Goal: Task Accomplishment & Management: Complete application form

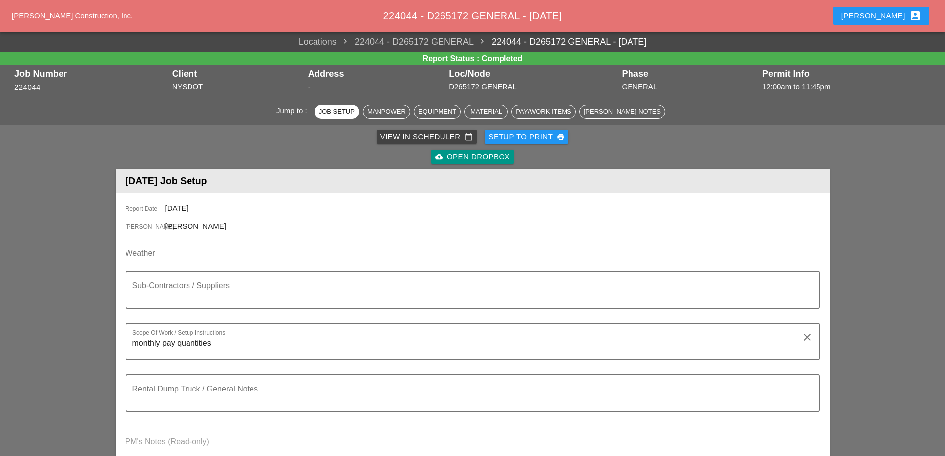
click at [434, 133] on div "View in Scheduler calendar_today" at bounding box center [426, 136] width 92 height 11
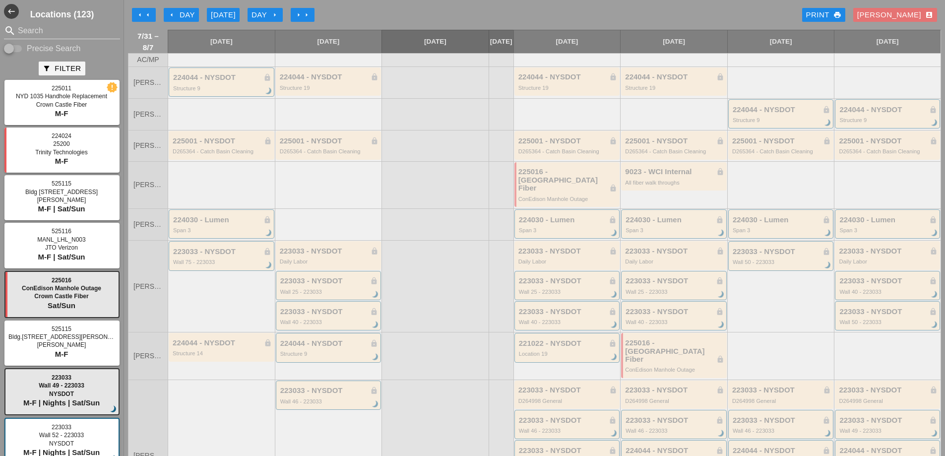
click at [145, 15] on icon "arrow_left" at bounding box center [148, 15] width 8 height 8
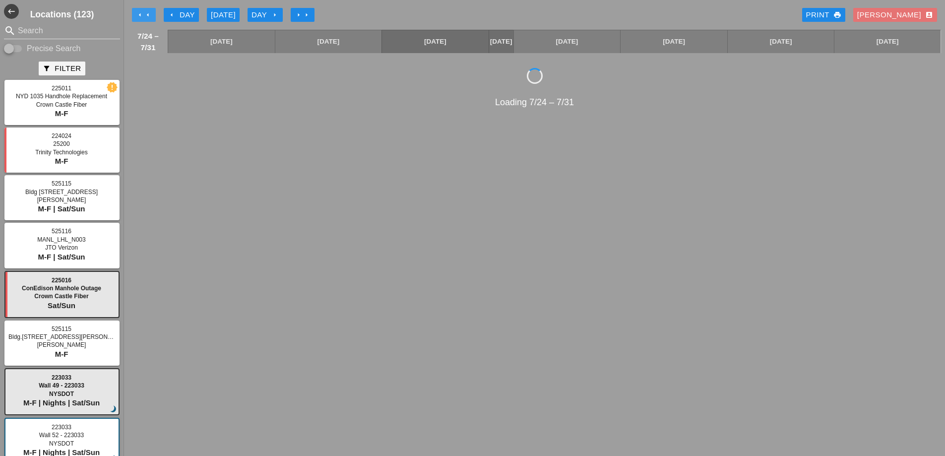
click at [145, 15] on icon "arrow_left" at bounding box center [148, 15] width 8 height 8
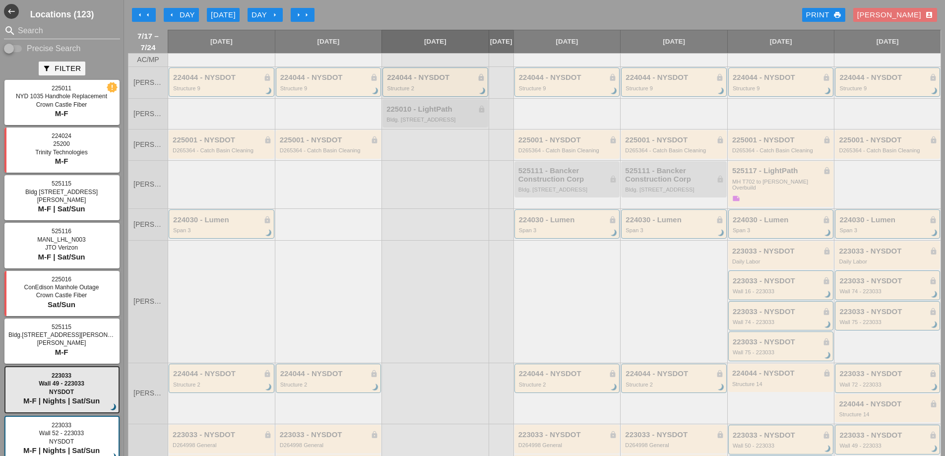
click at [144, 15] on icon "arrow_left" at bounding box center [148, 15] width 8 height 8
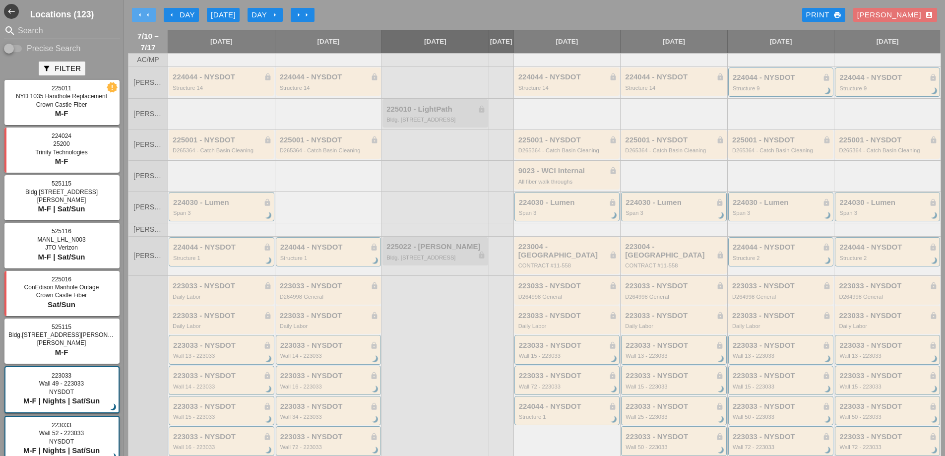
click at [143, 16] on icon "arrow_left" at bounding box center [140, 15] width 8 height 8
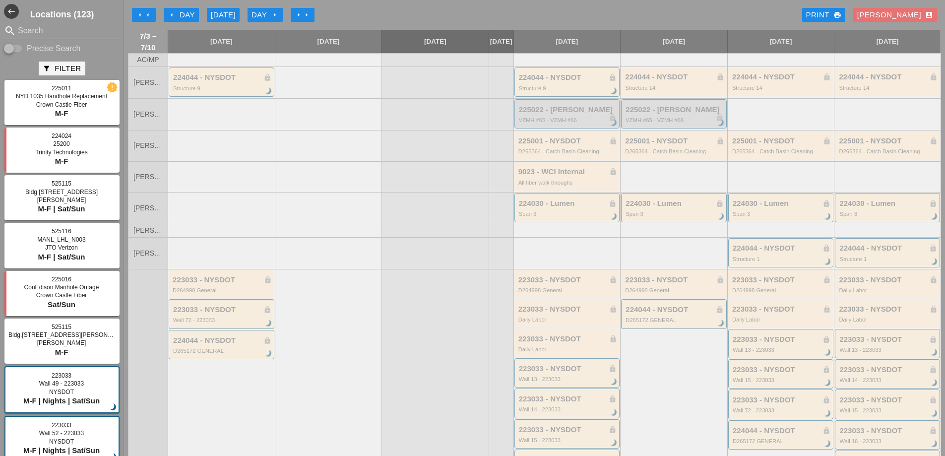
click at [306, 12] on icon "arrow_right" at bounding box center [307, 15] width 8 height 8
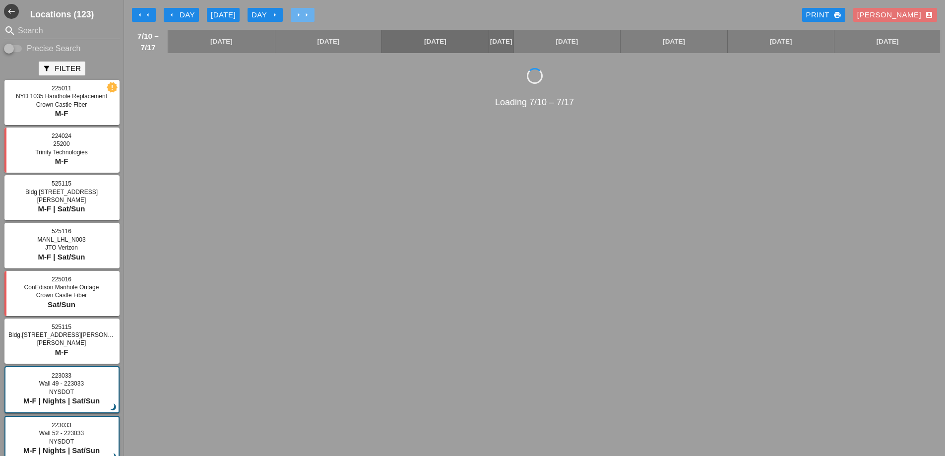
click at [306, 12] on icon "arrow_right" at bounding box center [307, 15] width 8 height 8
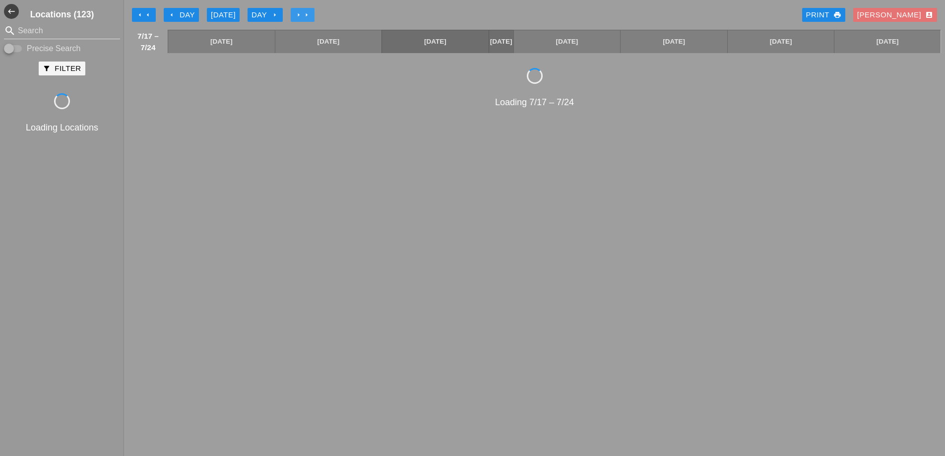
click at [306, 12] on icon "arrow_right" at bounding box center [307, 15] width 8 height 8
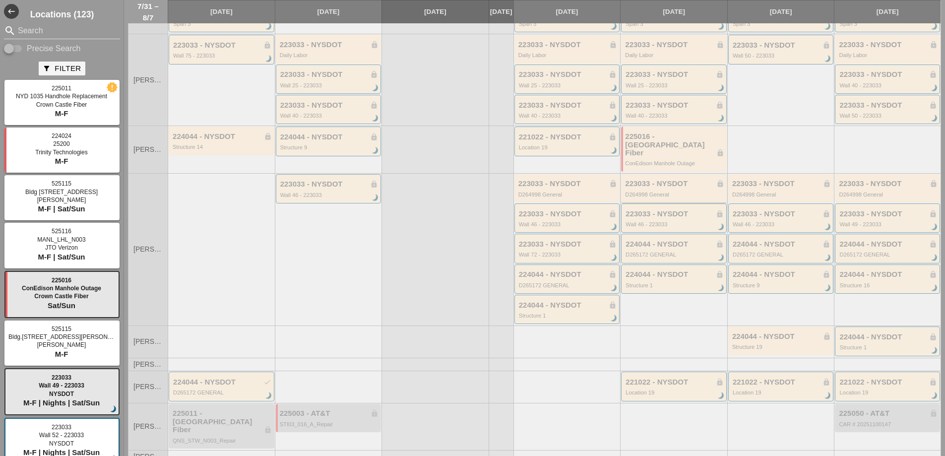
scroll to position [209, 0]
click at [670, 269] on div "224044 - NYSDOT lock Structure 1 brightness_3" at bounding box center [674, 277] width 98 height 18
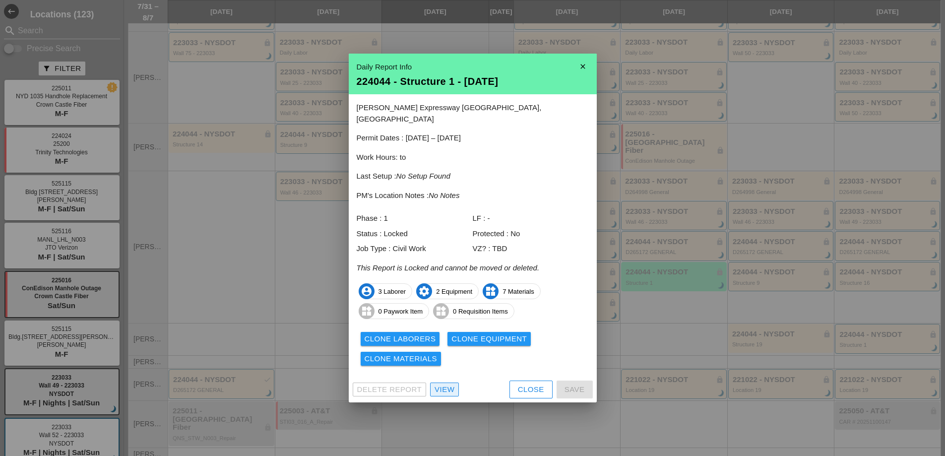
click at [448, 384] on div "View" at bounding box center [445, 389] width 20 height 11
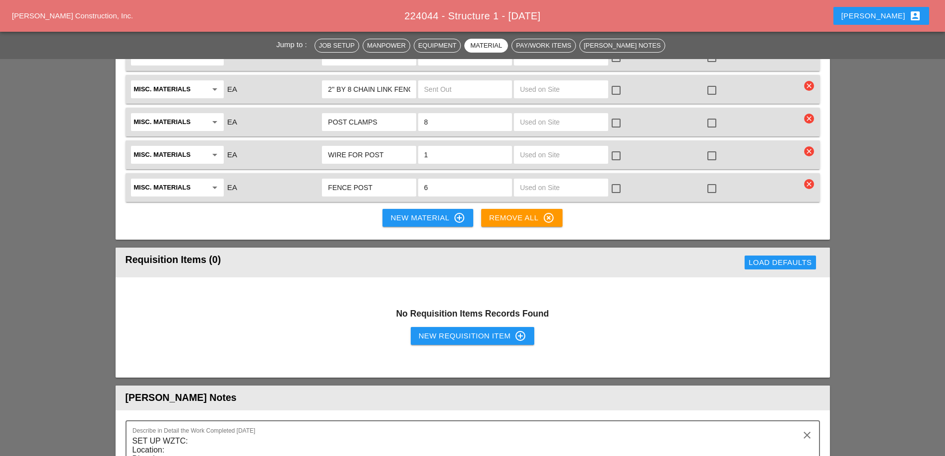
scroll to position [992, 0]
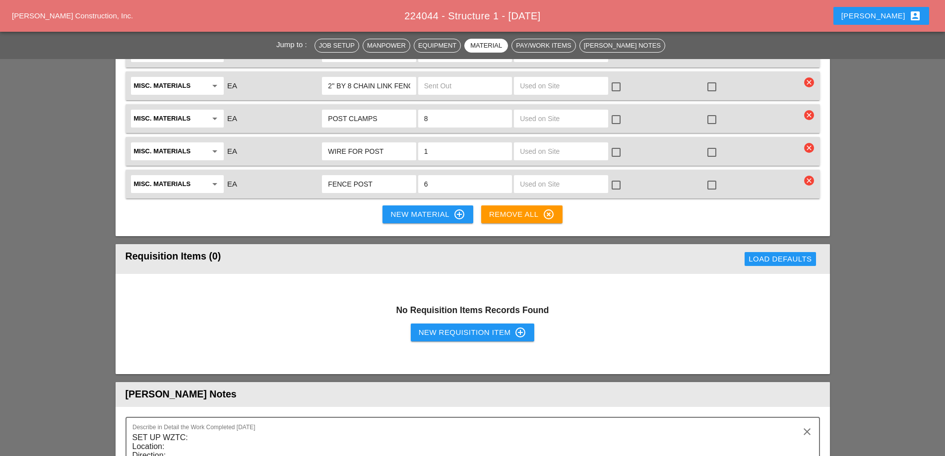
click at [462, 326] on div "New Requisition Item control_point" at bounding box center [473, 332] width 108 height 12
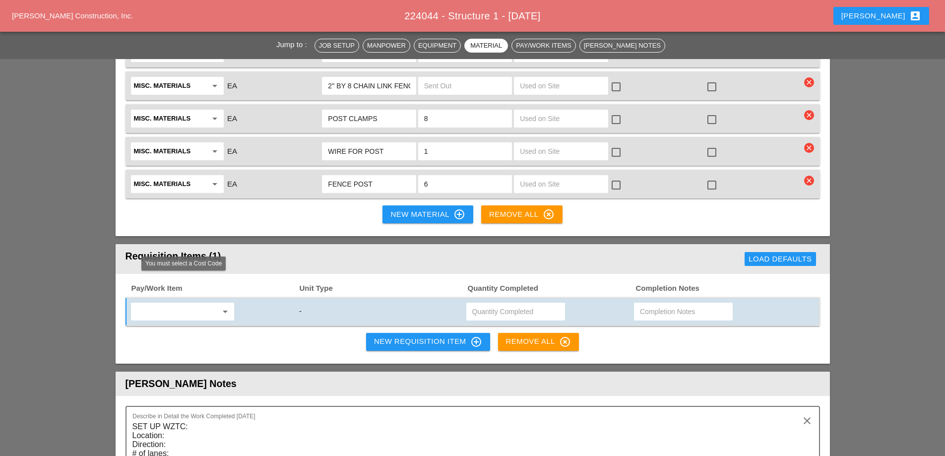
click at [198, 304] on input "text" at bounding box center [175, 312] width 83 height 16
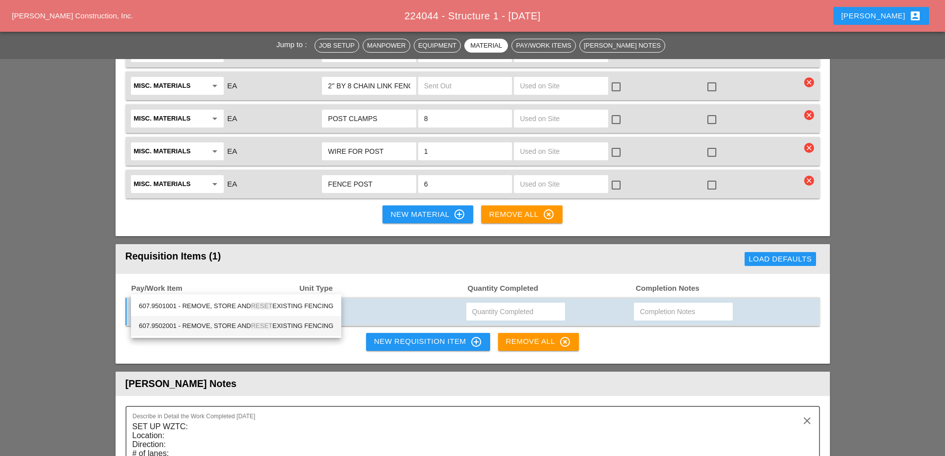
click at [254, 326] on span "RESET" at bounding box center [261, 325] width 21 height 7
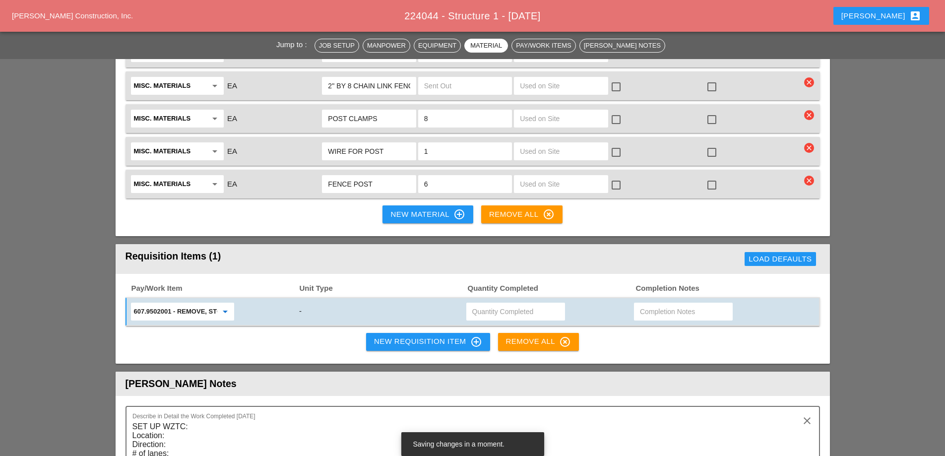
type input "607.9502001 - REMOVE, STORE AND RESET EXISTING FENCING"
click at [489, 304] on input "text" at bounding box center [515, 312] width 87 height 16
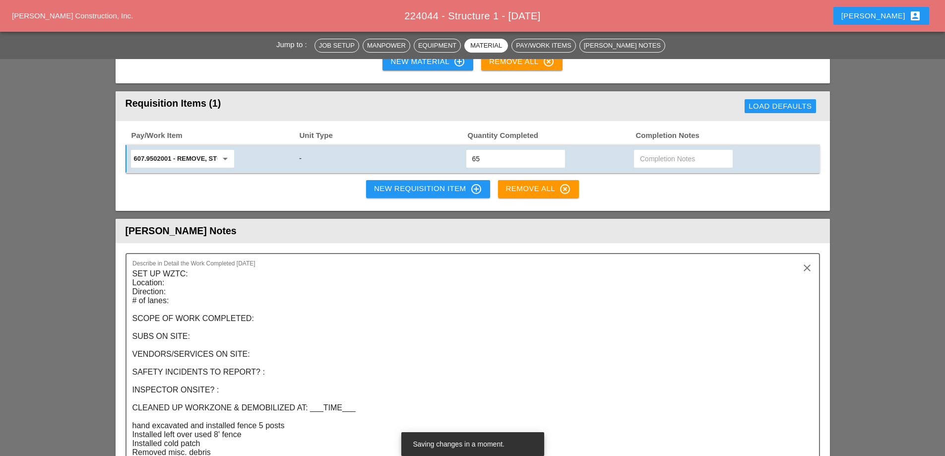
scroll to position [1190, 0]
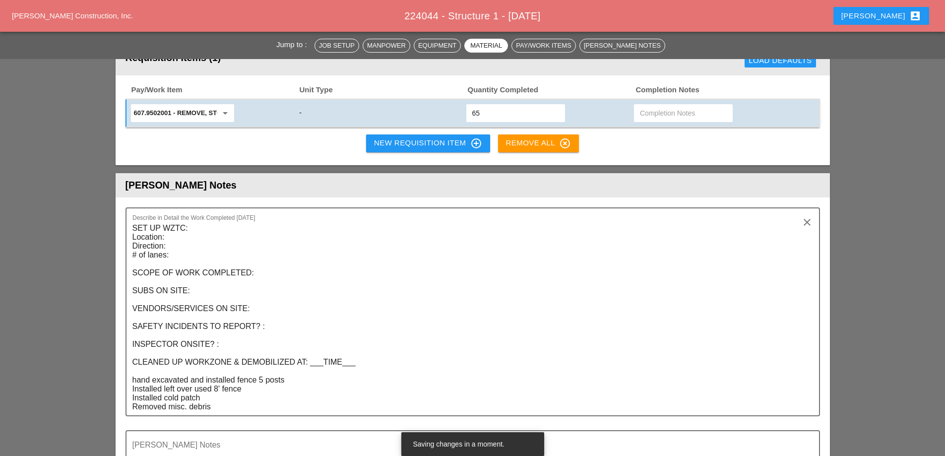
type input "65"
click at [493, 284] on textarea "SET UP WZTC: Location: Direction: # of lanes: SCOPE OF WORK COMPLETED: SUBS ON …" at bounding box center [468, 317] width 673 height 195
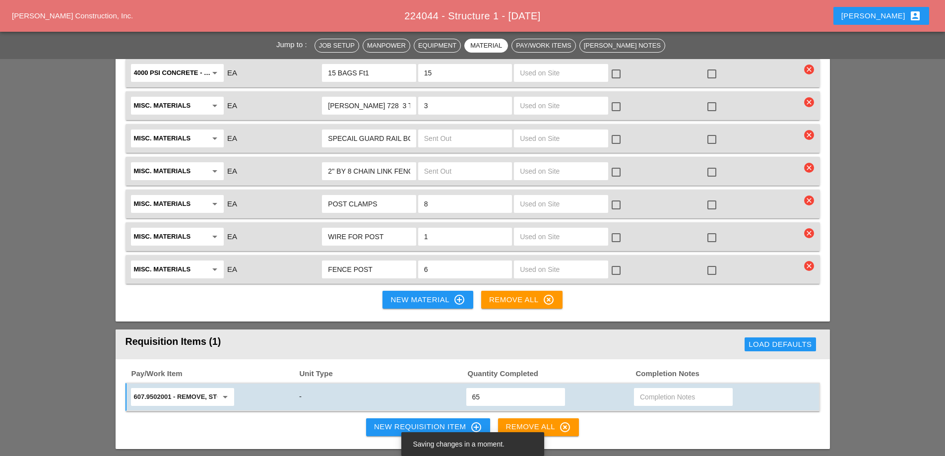
scroll to position [843, 0]
